Goal: Transaction & Acquisition: Purchase product/service

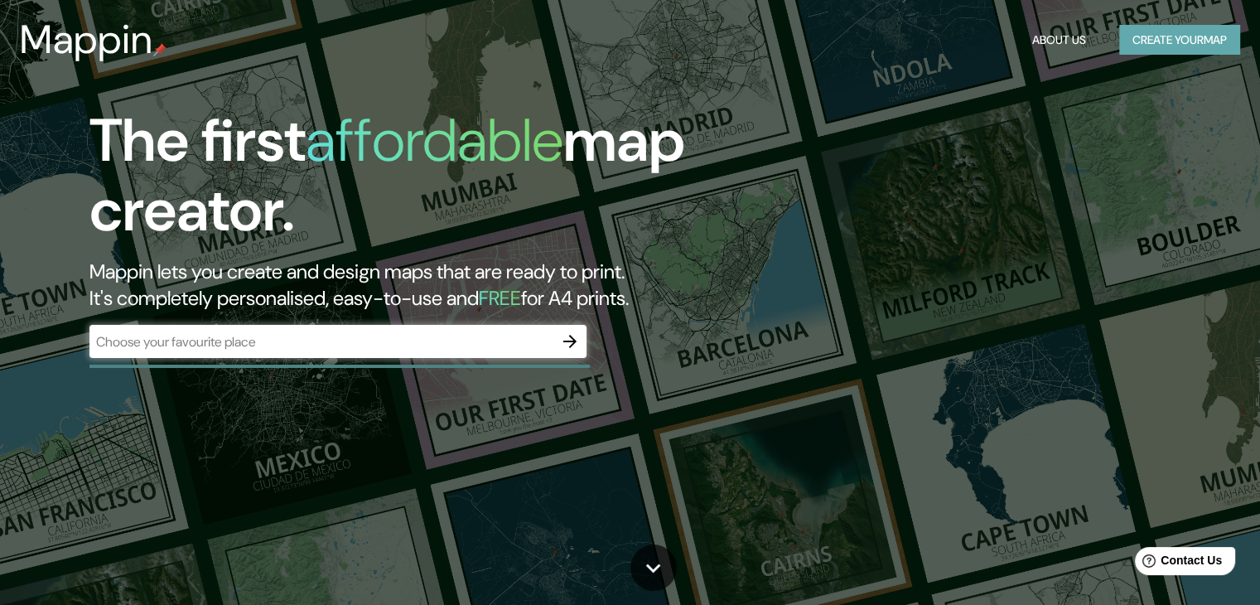
click at [1156, 41] on button "Create your map" at bounding box center [1179, 40] width 121 height 31
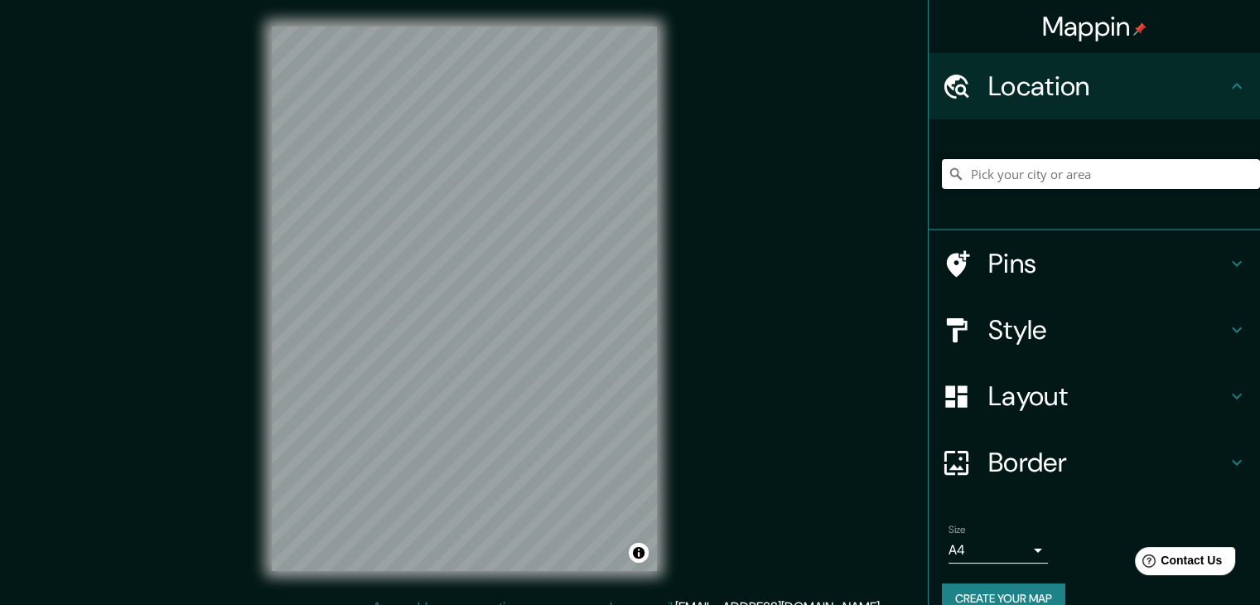
click at [1044, 179] on input "Pick your city or area" at bounding box center [1101, 174] width 318 height 30
click at [1006, 175] on input "Pick your city or area" at bounding box center [1101, 174] width 318 height 30
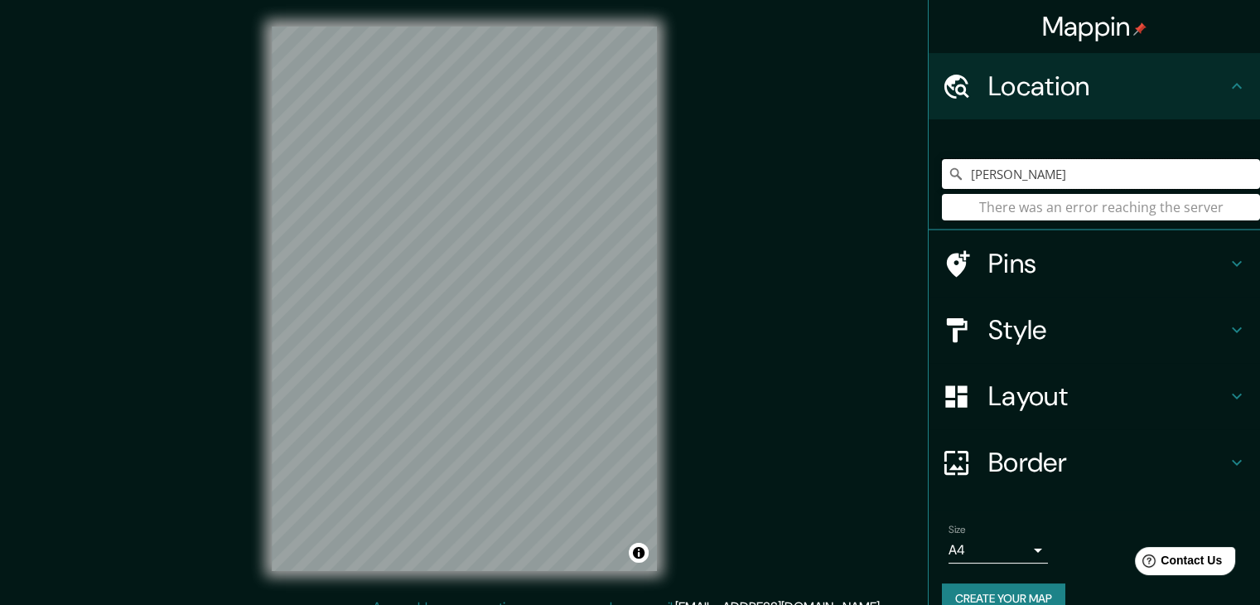
type input "linares"
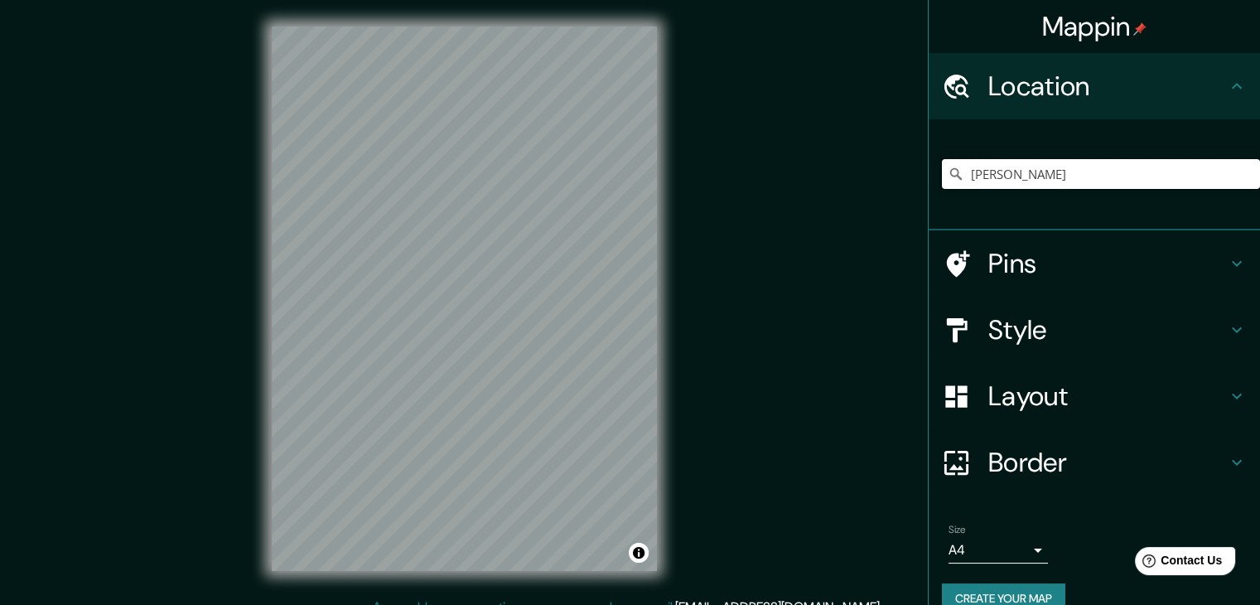
click at [1033, 180] on input "linares" at bounding box center [1101, 174] width 318 height 30
click at [1093, 174] on input "linares" at bounding box center [1101, 174] width 318 height 30
click at [1051, 172] on input "linares" at bounding box center [1101, 174] width 318 height 30
click at [1037, 157] on div "linares There was an error reaching the server" at bounding box center [1101, 174] width 318 height 83
click at [1001, 174] on input "linares" at bounding box center [1101, 174] width 318 height 30
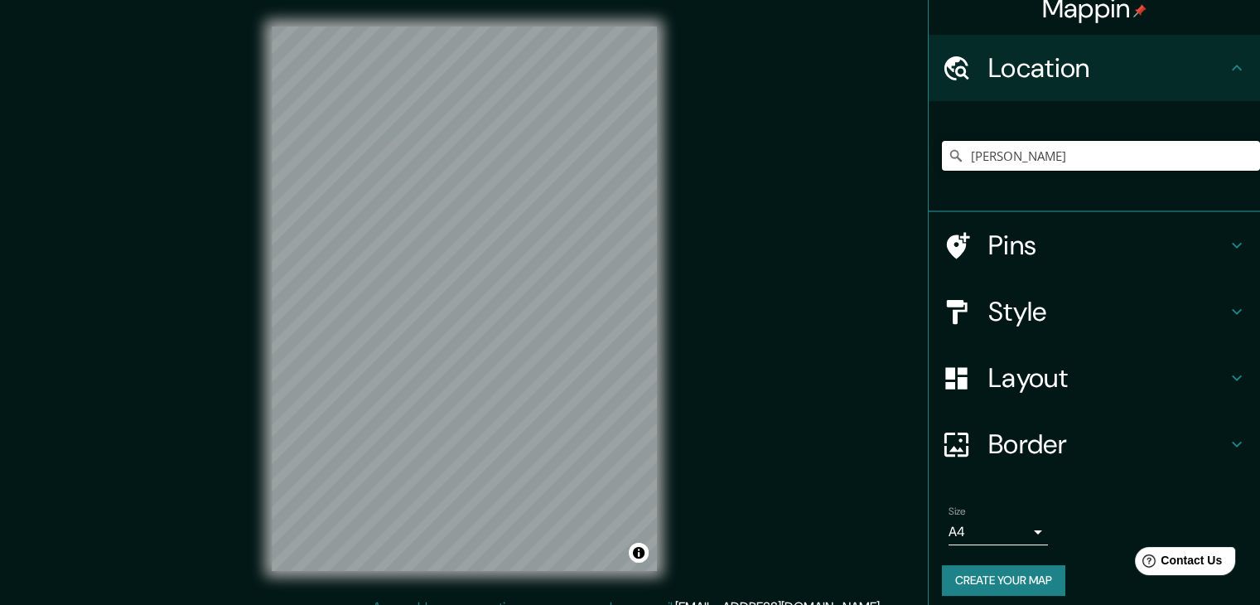
scroll to position [28, 0]
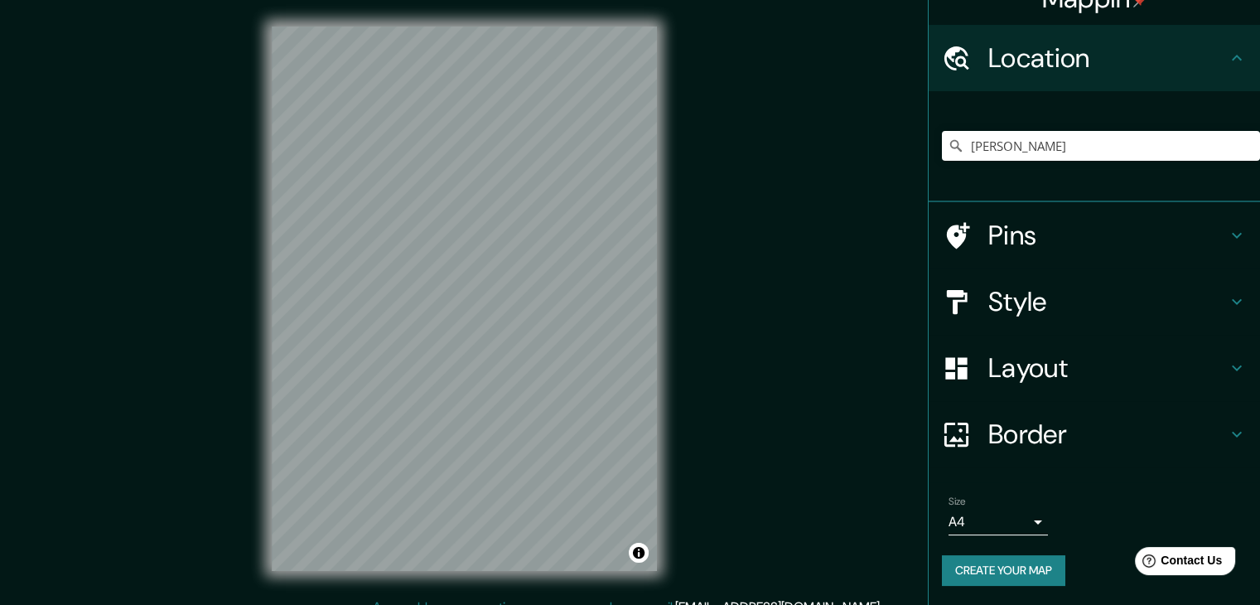
click at [1028, 515] on body "Mappin Location linares There was an error reaching the server Pins Style Layou…" at bounding box center [630, 302] width 1260 height 605
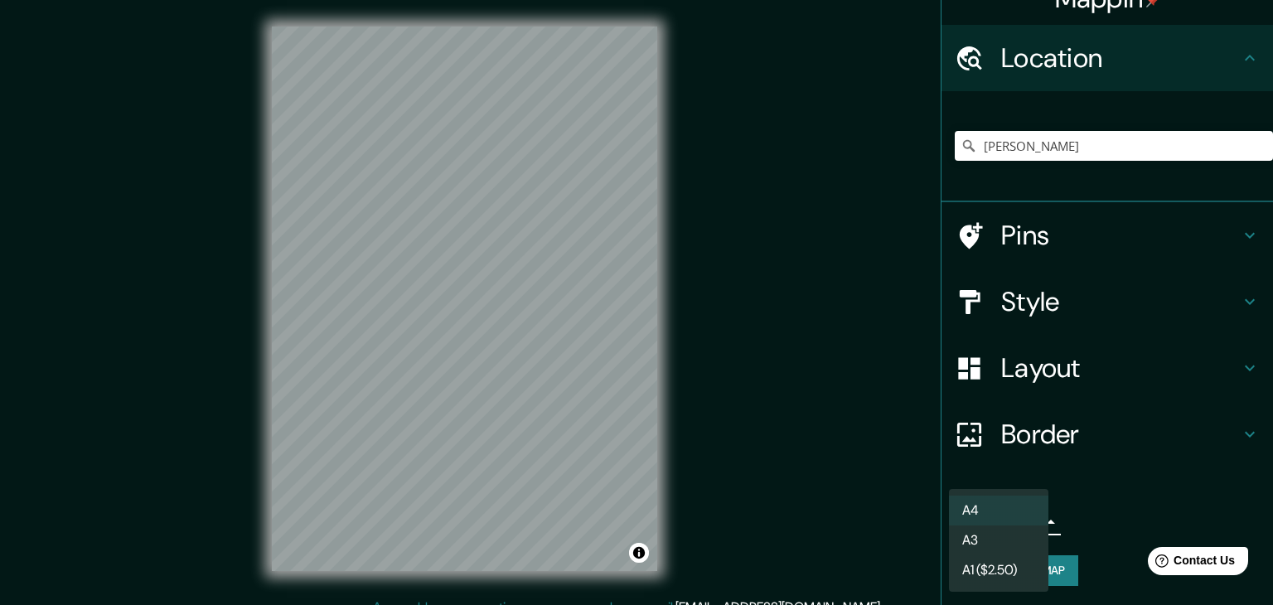
click at [1017, 538] on li "A3" at bounding box center [998, 540] width 99 height 30
type input "a4"
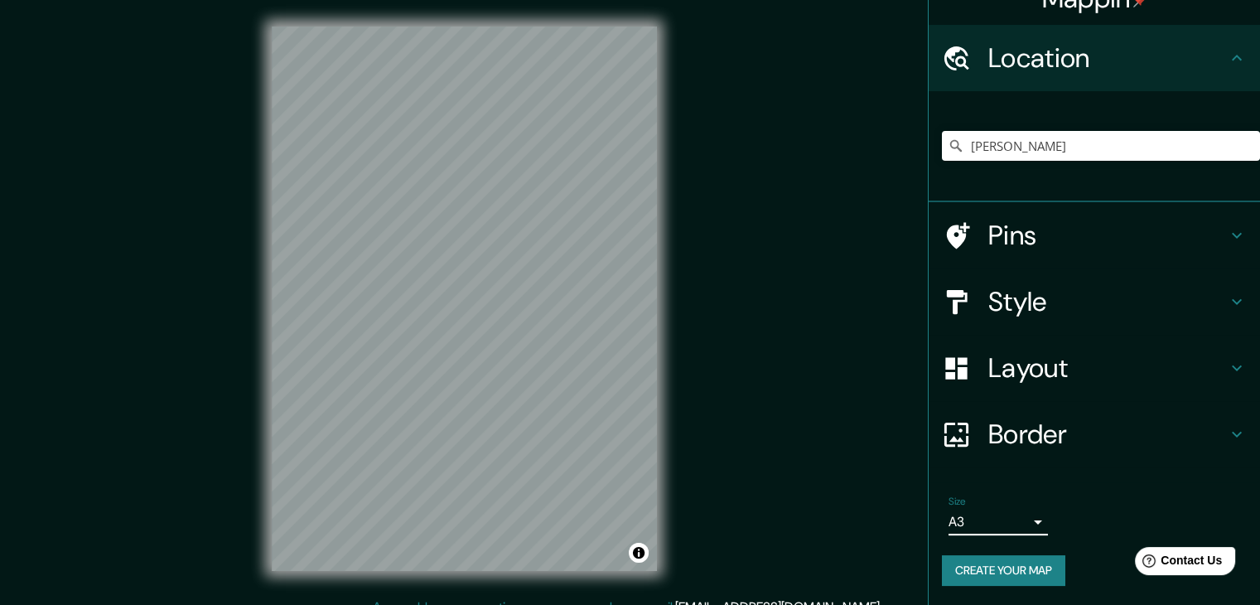
click at [1032, 564] on button "Create your map" at bounding box center [1003, 570] width 123 height 31
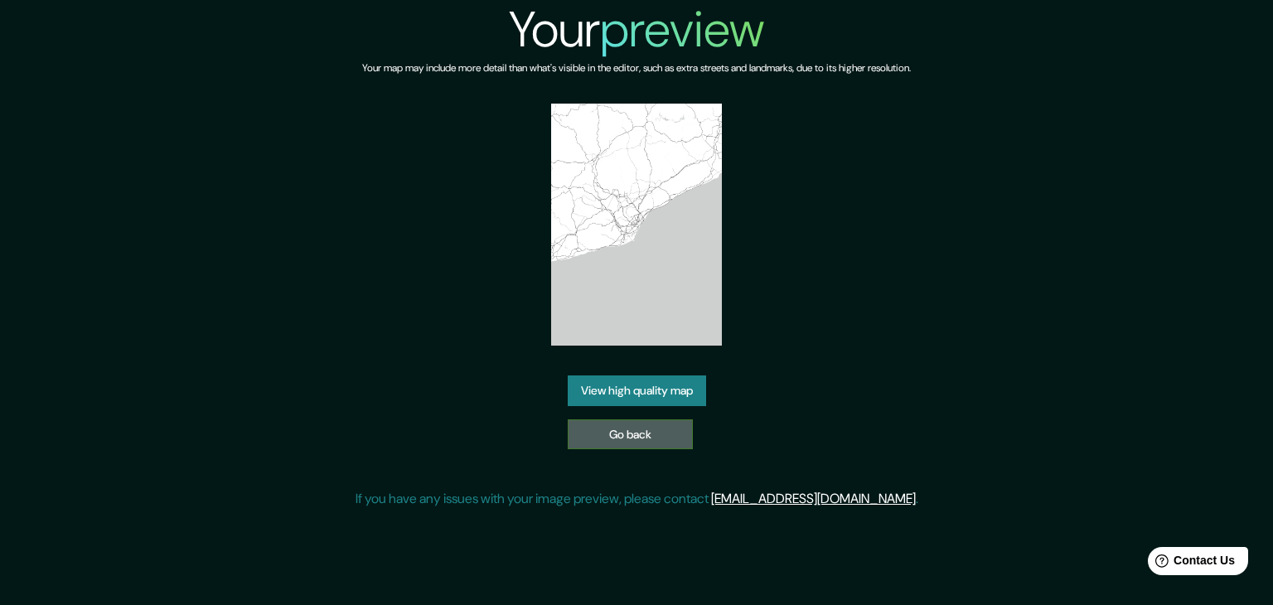
click at [646, 425] on link "Go back" at bounding box center [630, 434] width 125 height 31
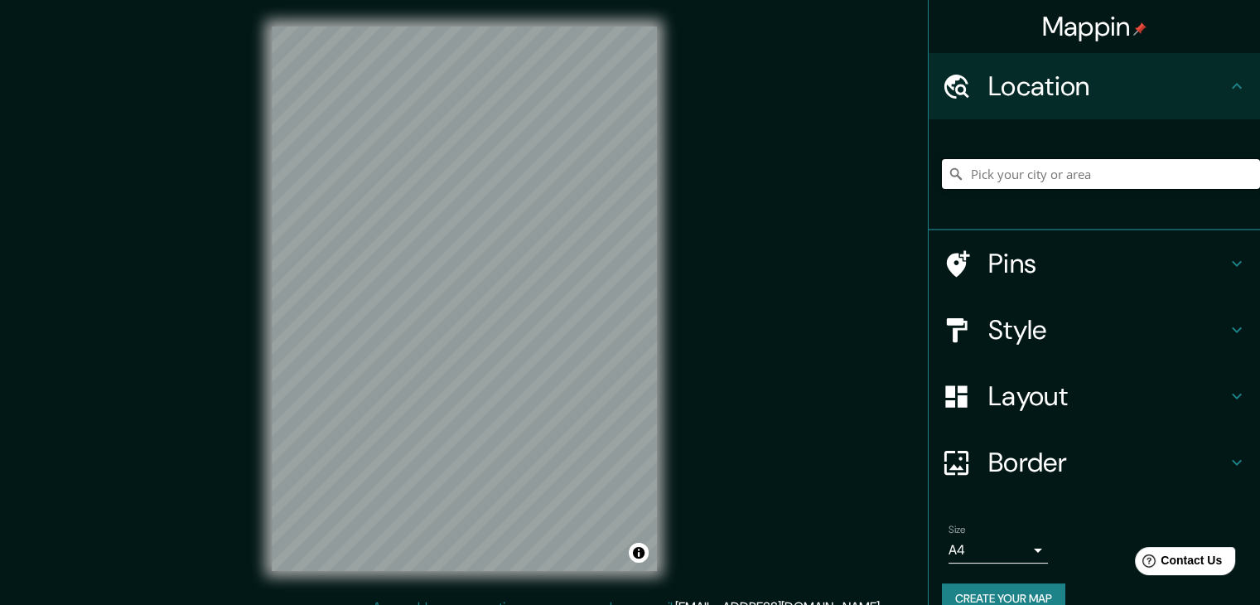
click at [1019, 176] on input "Pick your city or area" at bounding box center [1101, 174] width 318 height 30
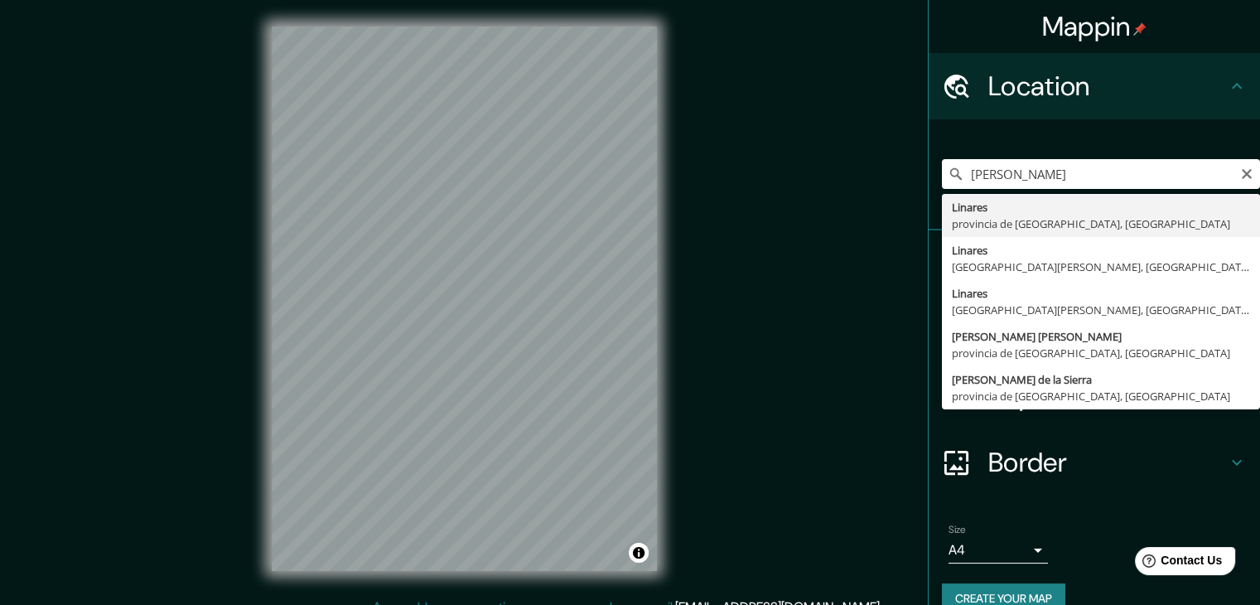
type input "Linares, provincia de Jaén, España"
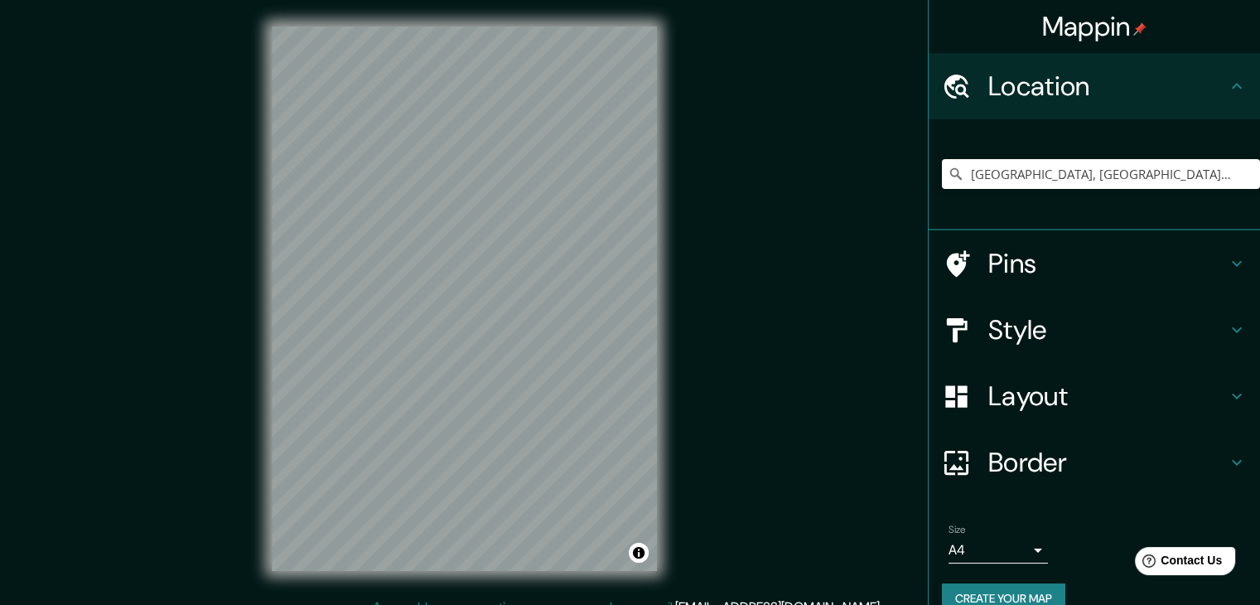
click at [1020, 548] on body "Mappin Location Linares, provincia de Jaén, España Pins Style Layout Border Cho…" at bounding box center [630, 302] width 1260 height 605
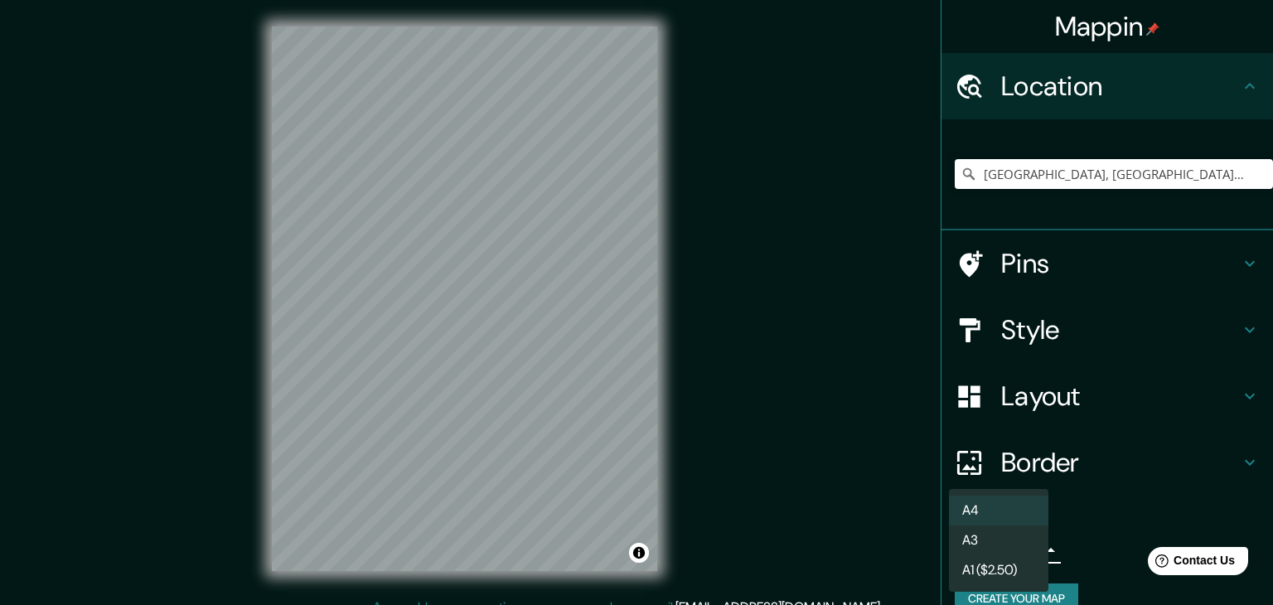
click at [1017, 543] on li "A3" at bounding box center [998, 540] width 99 height 30
type input "a4"
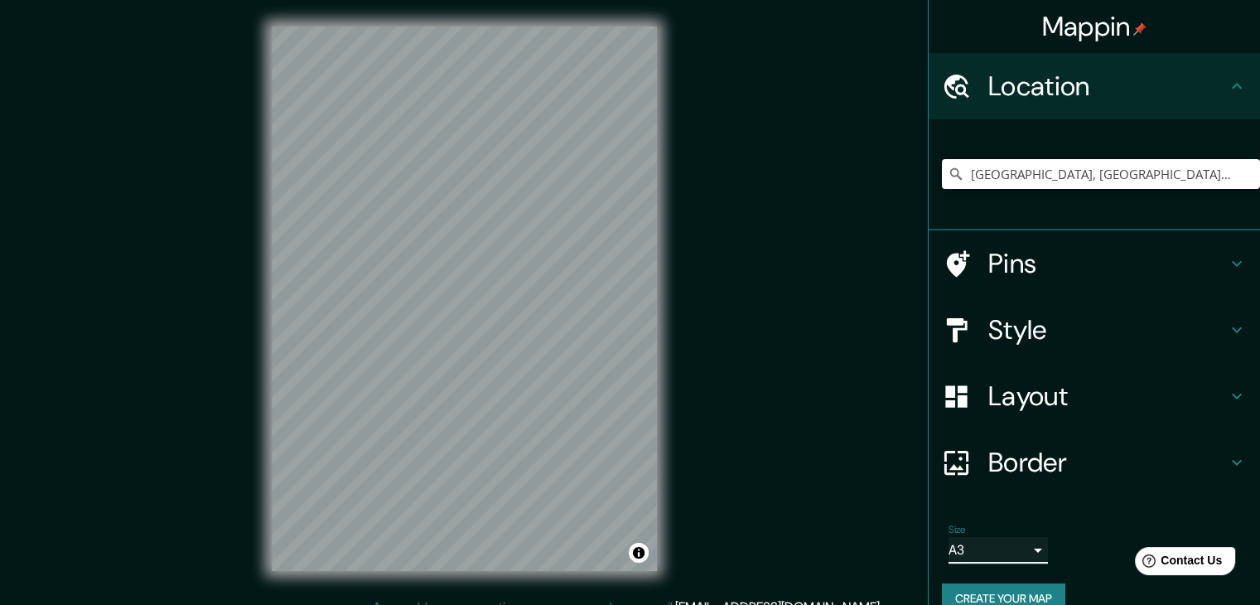
scroll to position [28, 0]
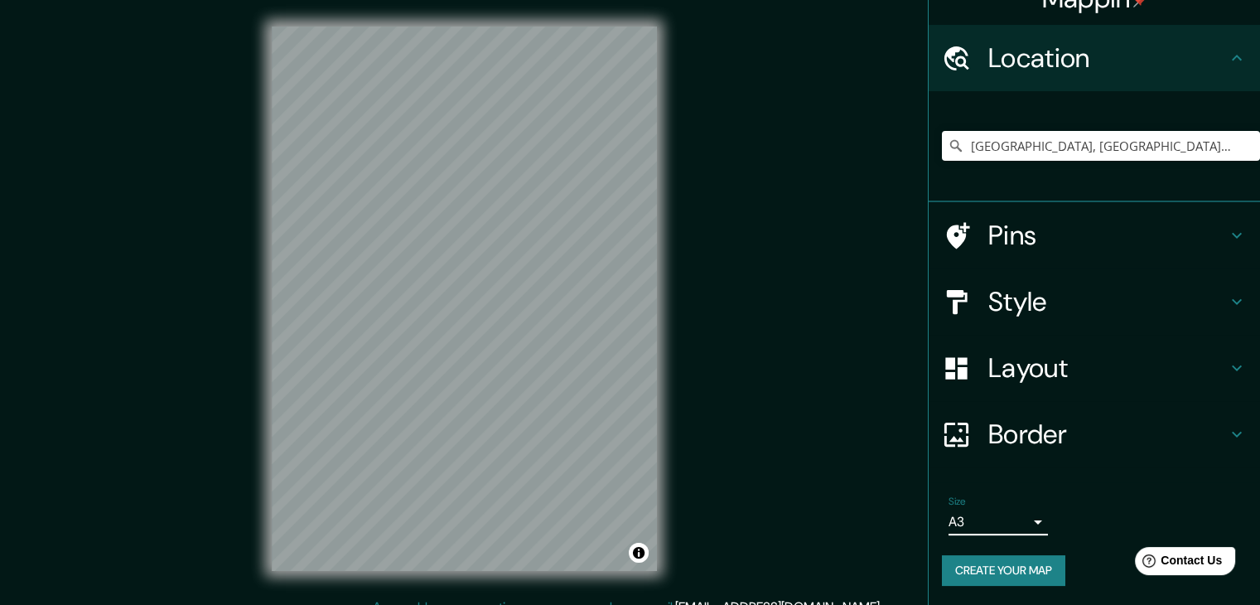
click at [993, 568] on button "Create your map" at bounding box center [1003, 570] width 123 height 31
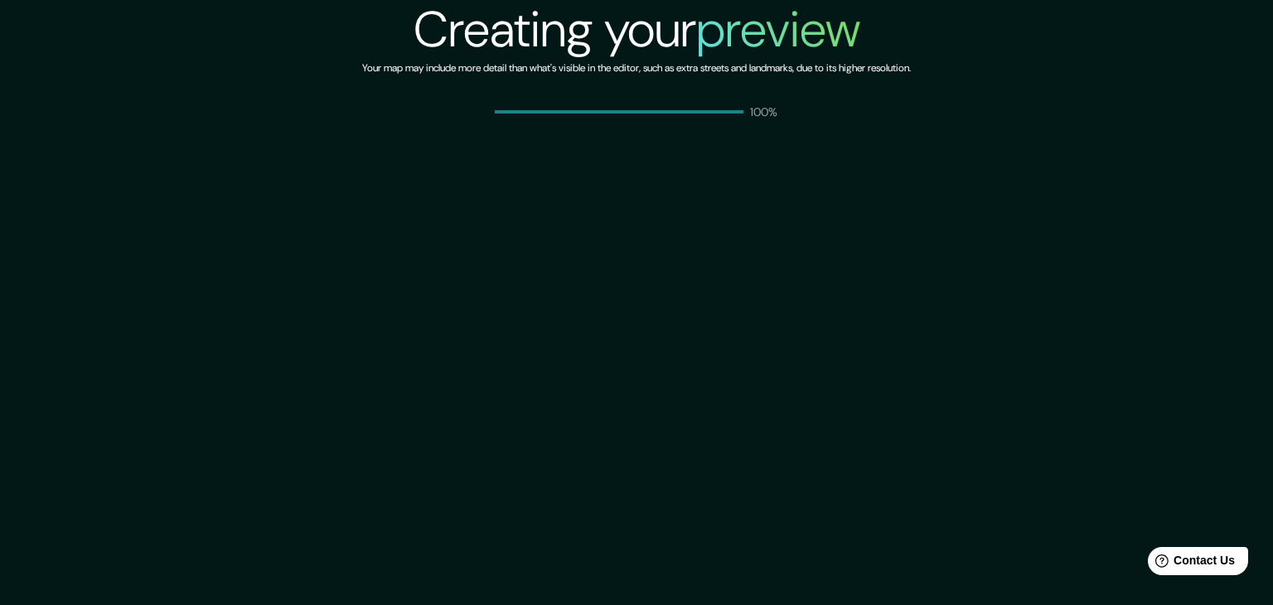
click at [807, 140] on div "Creating your preview Your map may include more detail than what's visible in t…" at bounding box center [636, 302] width 1273 height 605
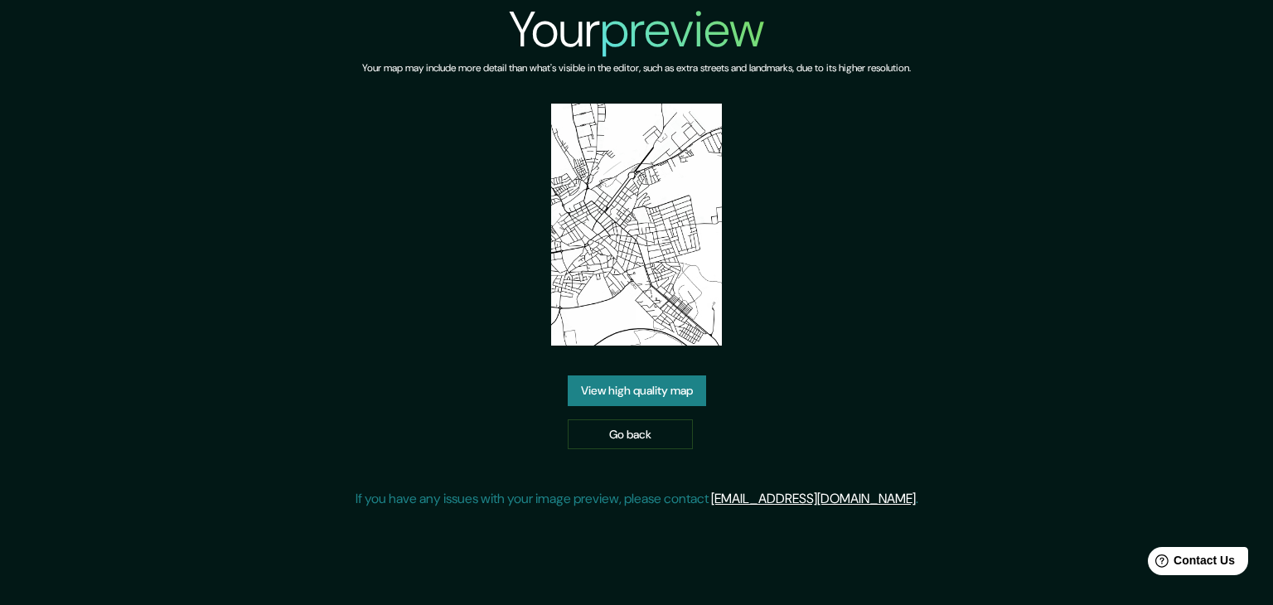
click at [660, 394] on link "View high quality map" at bounding box center [637, 390] width 138 height 31
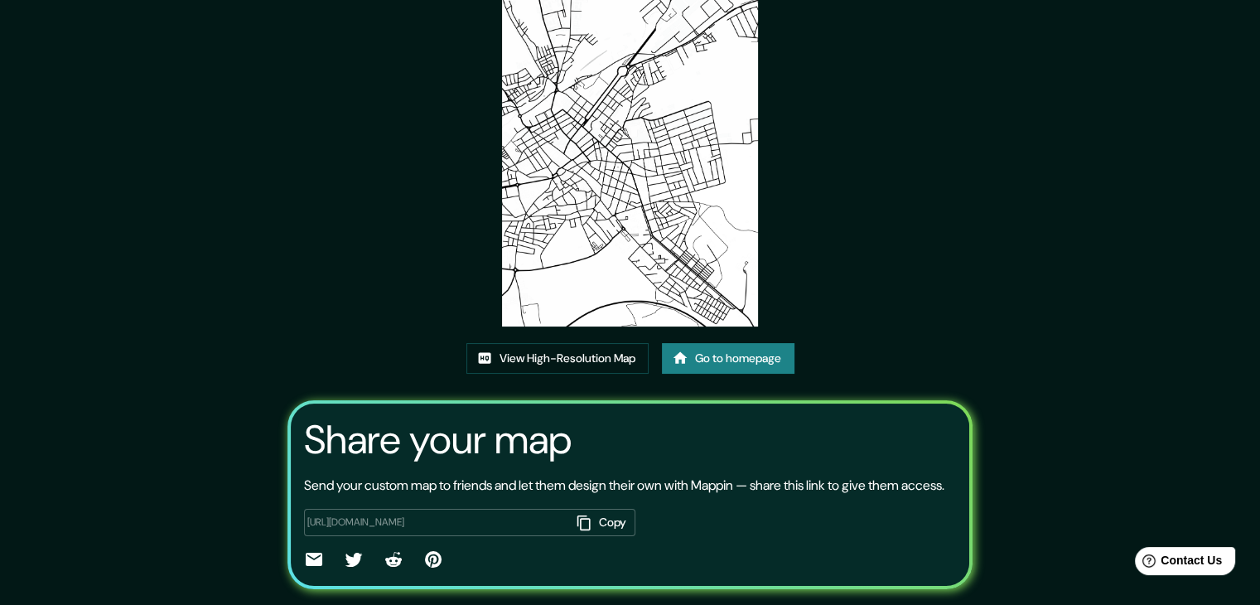
scroll to position [7, 0]
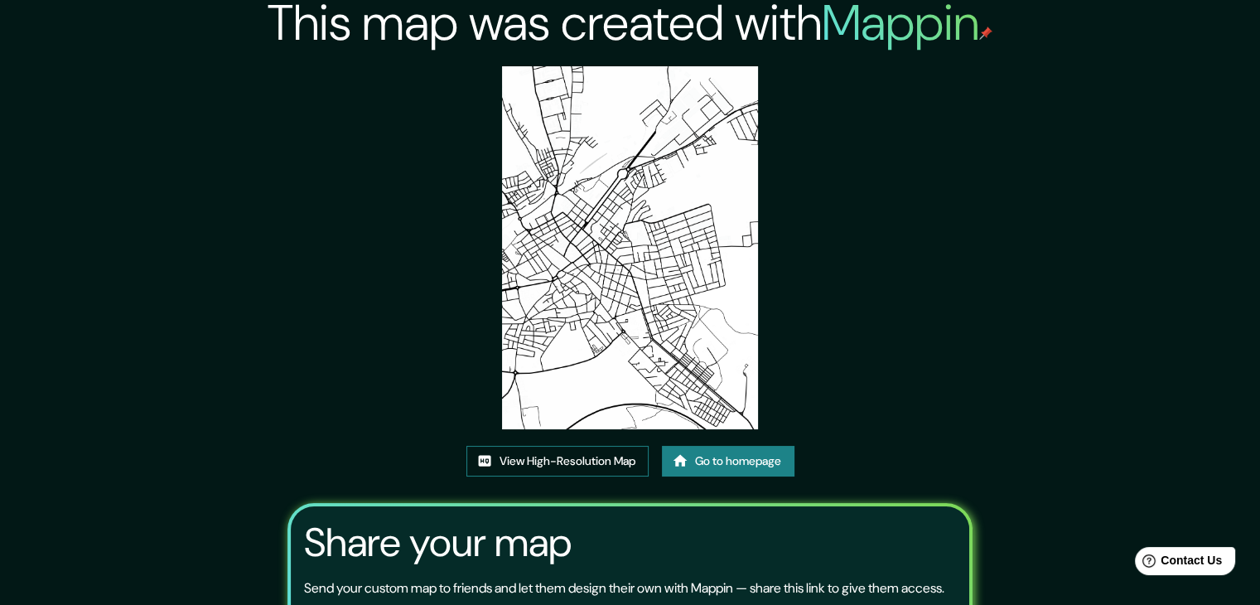
click at [597, 464] on link "View High-Resolution Map" at bounding box center [557, 461] width 182 height 31
